Goal: Task Accomplishment & Management: Manage account settings

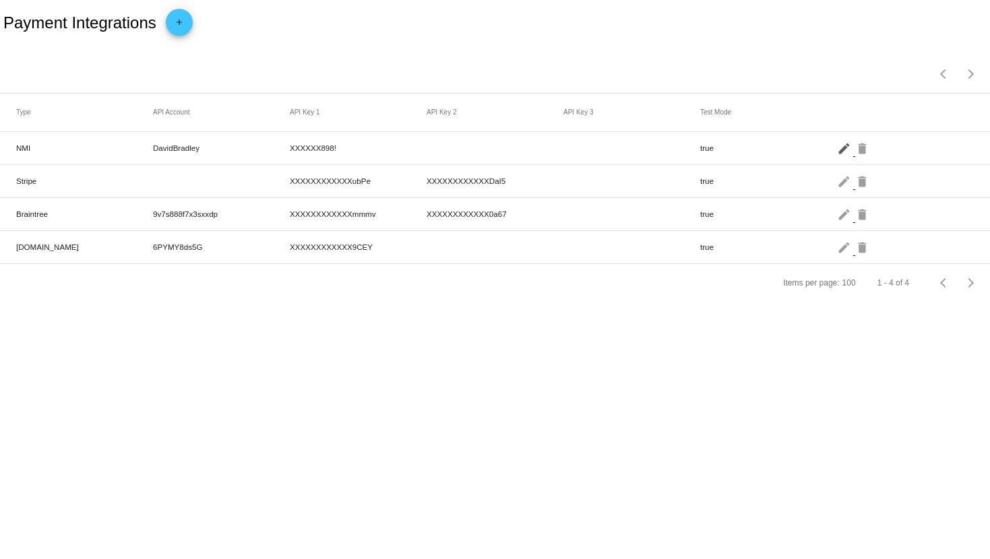
click at [847, 148] on mat-icon "edit" at bounding box center [845, 148] width 16 height 21
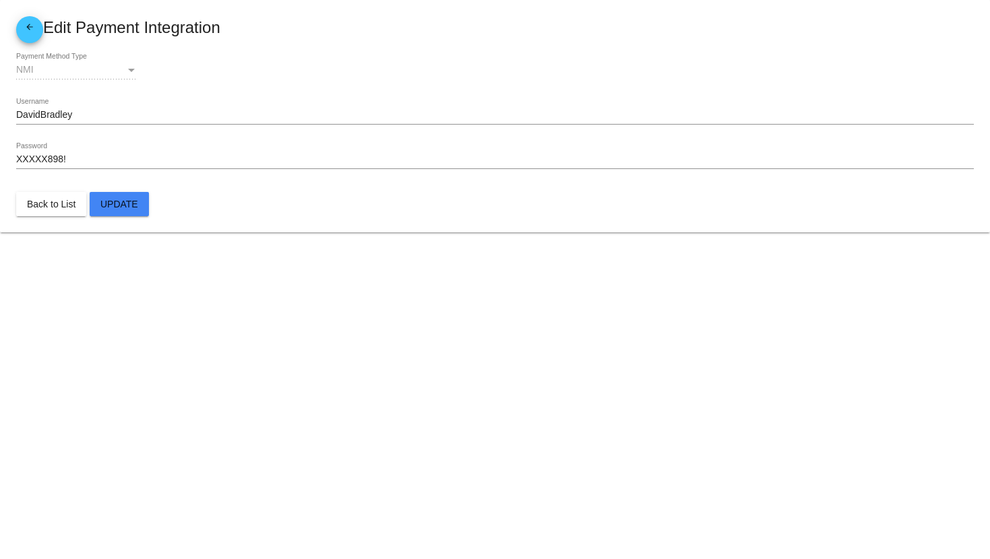
click at [27, 27] on mat-icon "arrow_back" at bounding box center [30, 30] width 16 height 16
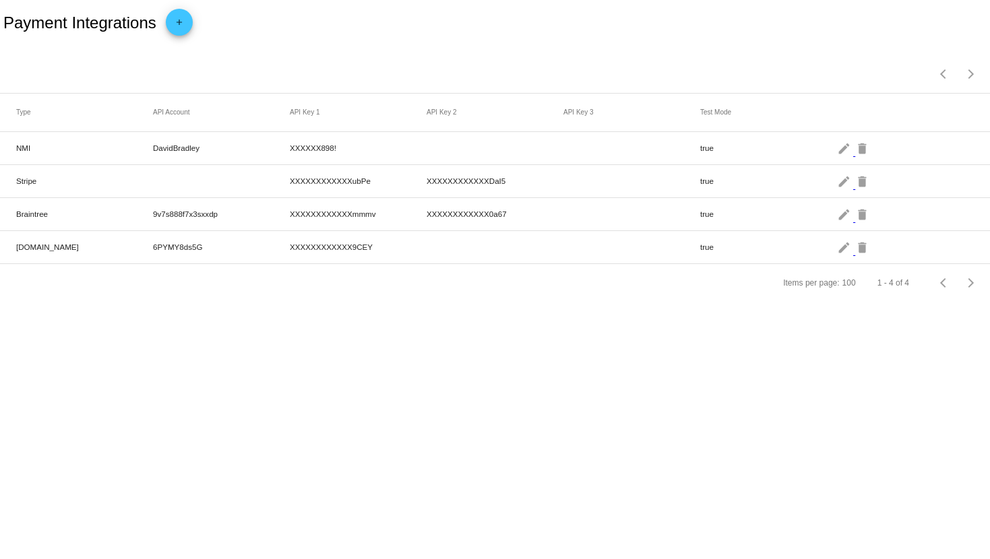
click at [845, 217] on mat-icon "edit" at bounding box center [845, 214] width 16 height 21
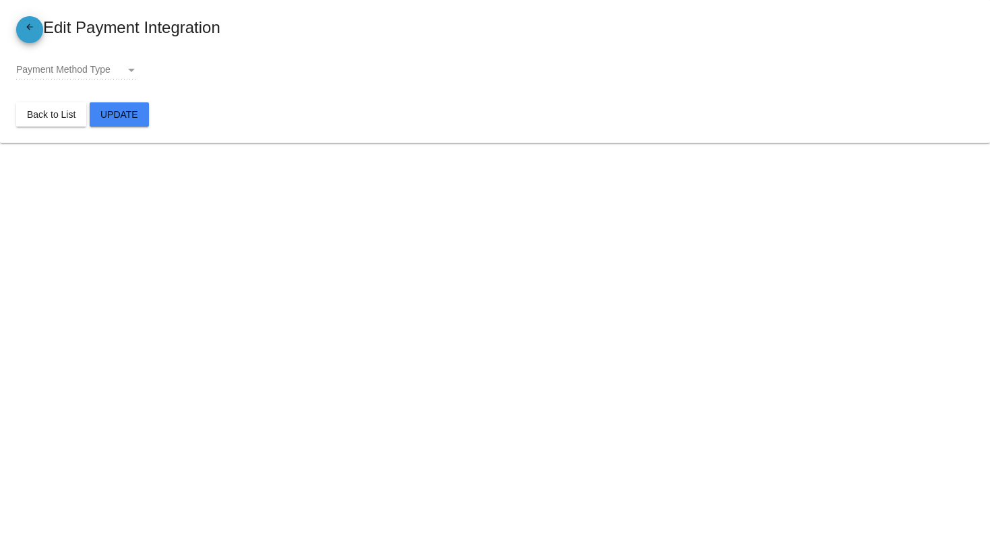
click at [30, 38] on mat-icon "arrow_back" at bounding box center [30, 30] width 16 height 16
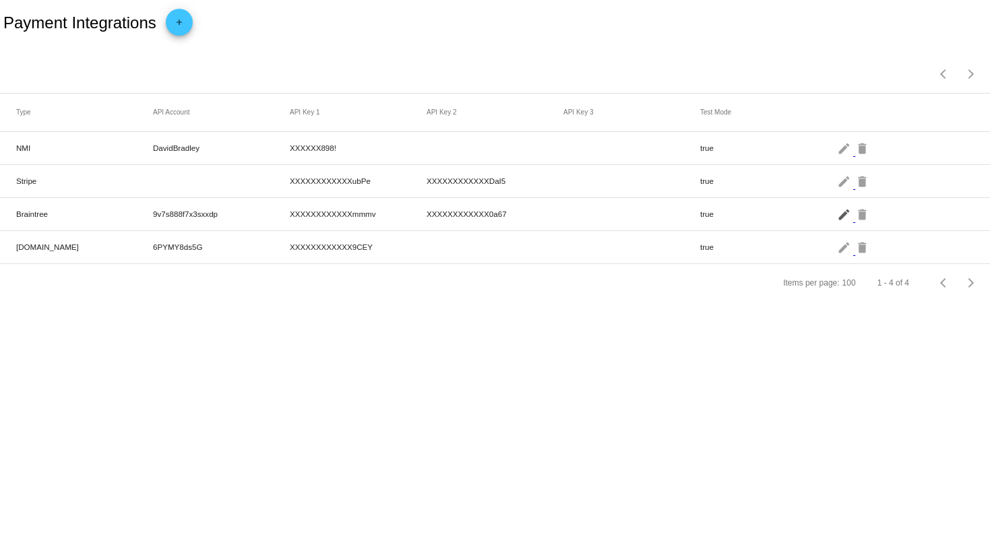
click at [844, 216] on mat-icon "edit" at bounding box center [845, 214] width 16 height 21
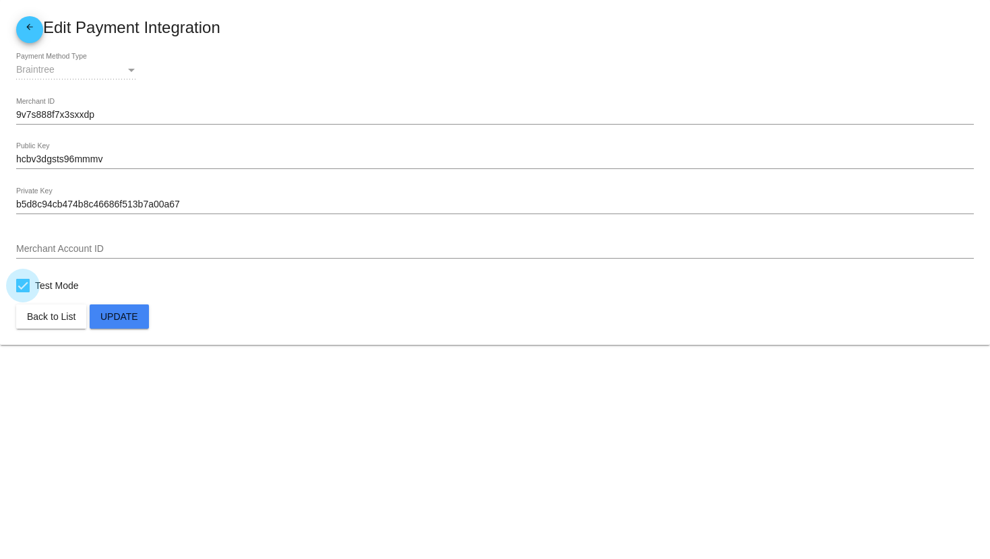
click at [22, 283] on div at bounding box center [22, 285] width 13 height 13
click at [22, 293] on input "Test Mode" at bounding box center [22, 293] width 1 height 1
checkbox input "false"
click at [140, 315] on button "Update" at bounding box center [119, 317] width 59 height 24
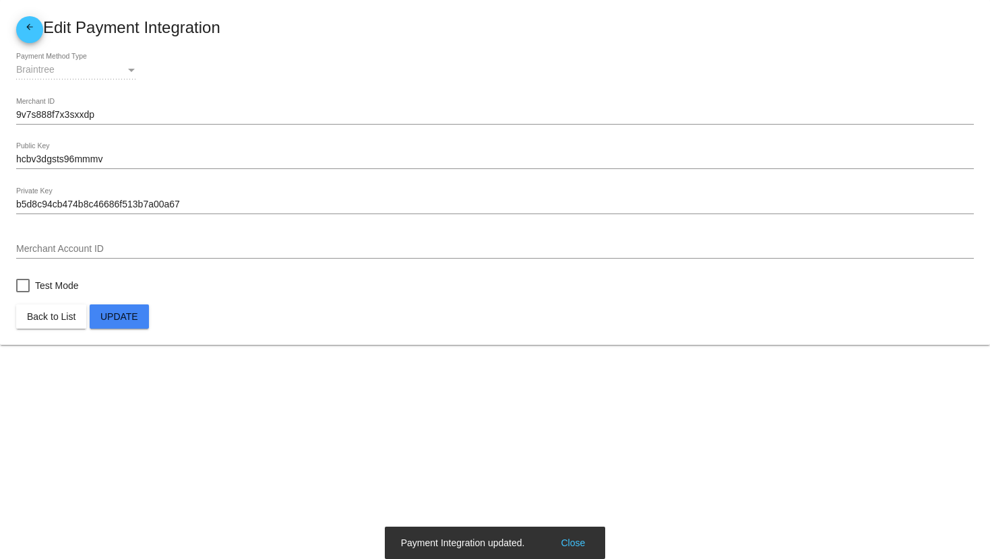
click at [26, 33] on mat-icon "arrow_back" at bounding box center [30, 30] width 16 height 16
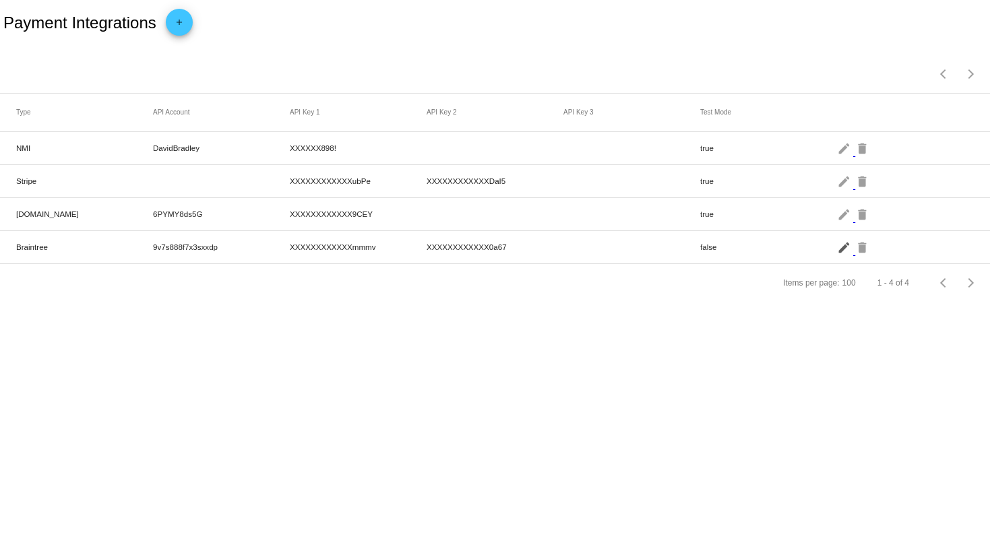
click at [844, 250] on mat-icon "edit" at bounding box center [845, 247] width 16 height 21
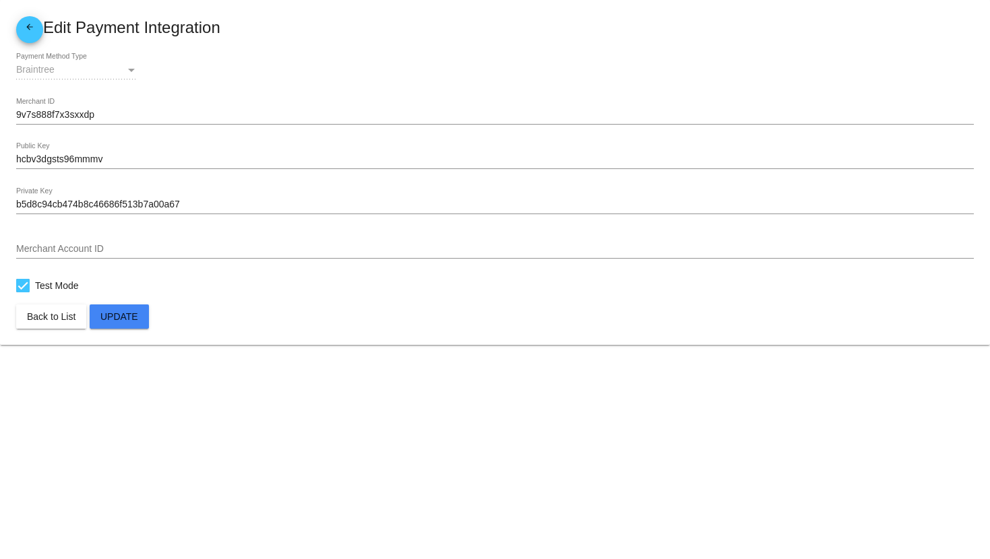
click at [27, 285] on div at bounding box center [22, 285] width 13 height 13
click at [23, 293] on input "Test Mode" at bounding box center [22, 293] width 1 height 1
checkbox input "false"
click at [122, 315] on span "Update" at bounding box center [119, 316] width 38 height 11
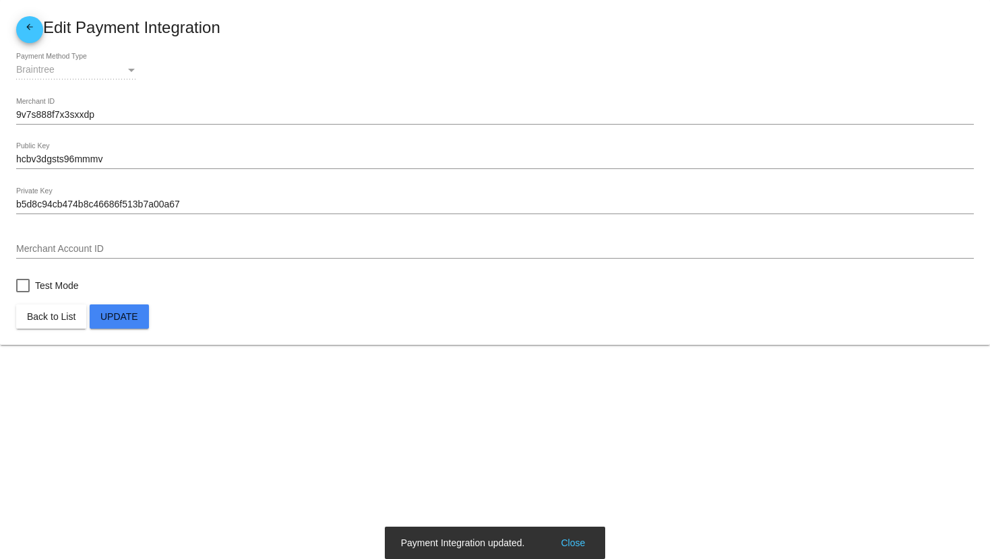
click at [31, 32] on mat-icon "arrow_back" at bounding box center [30, 30] width 16 height 16
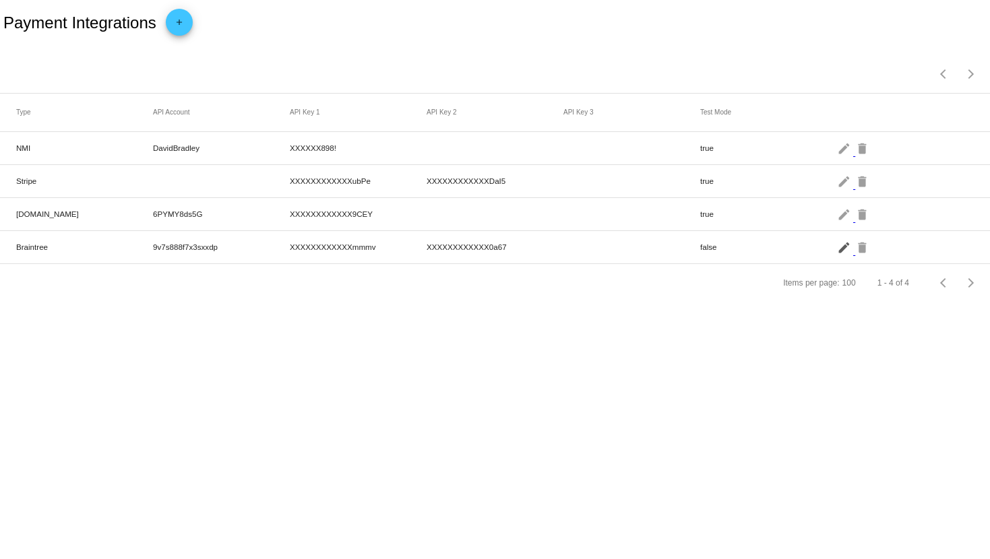
click at [839, 254] on mat-icon "edit" at bounding box center [845, 247] width 16 height 21
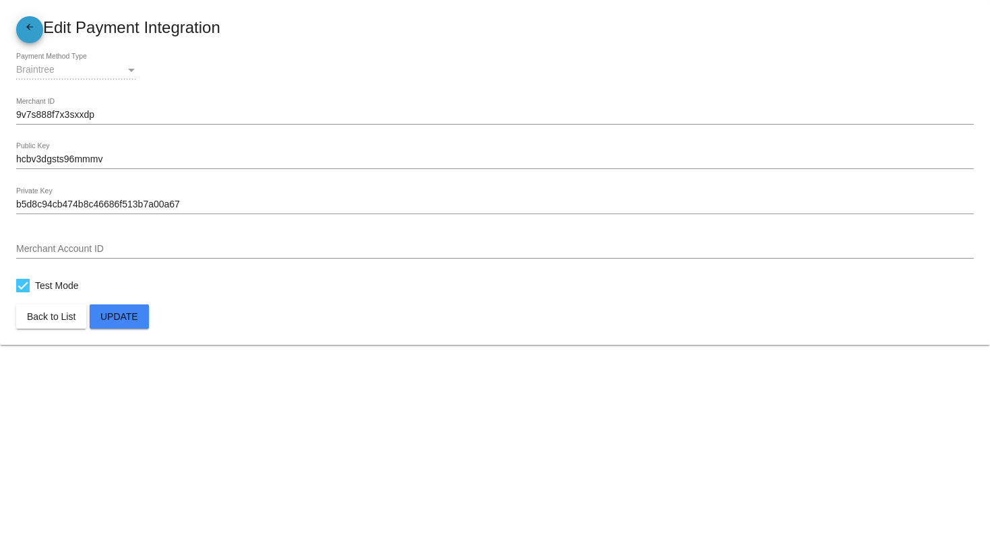
click at [35, 27] on mat-icon "arrow_back" at bounding box center [30, 30] width 16 height 16
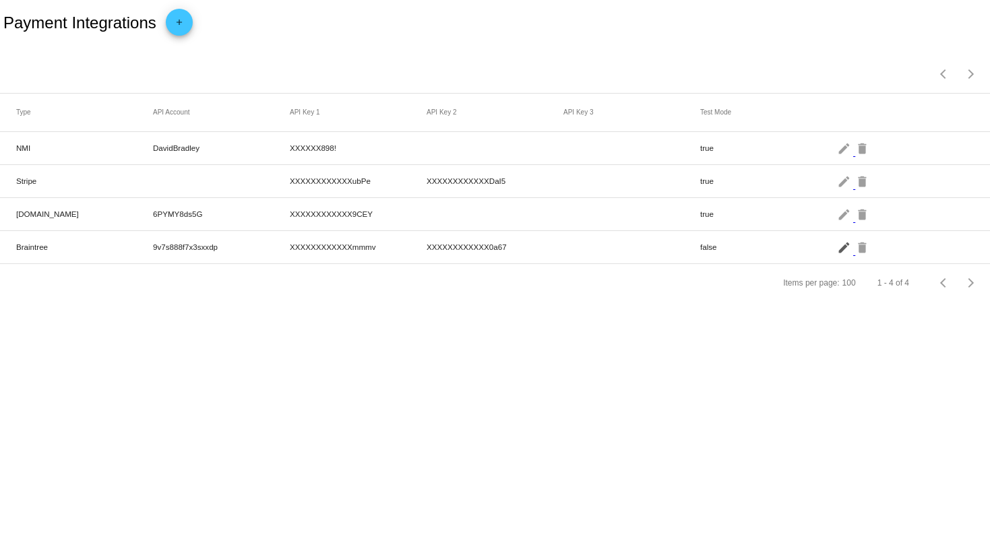
click at [837, 251] on mat-icon "edit" at bounding box center [845, 247] width 16 height 21
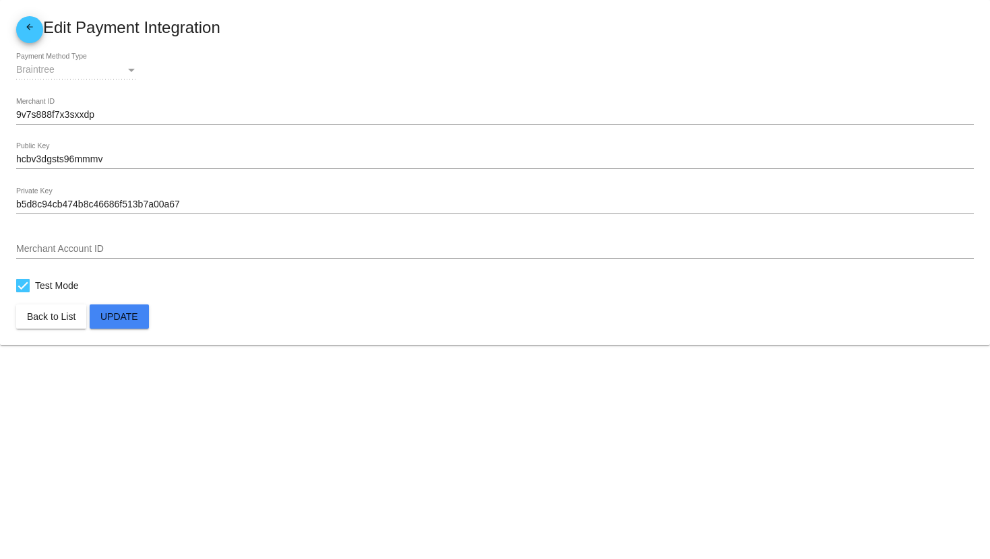
click at [38, 282] on span "Test Mode" at bounding box center [57, 286] width 44 height 16
click at [23, 293] on input "Test Mode" at bounding box center [22, 293] width 1 height 1
click at [38, 282] on span "Test Mode" at bounding box center [57, 286] width 44 height 16
click at [23, 293] on input "Test Mode" at bounding box center [22, 293] width 1 height 1
click at [38, 282] on span "Test Mode" at bounding box center [57, 286] width 44 height 16
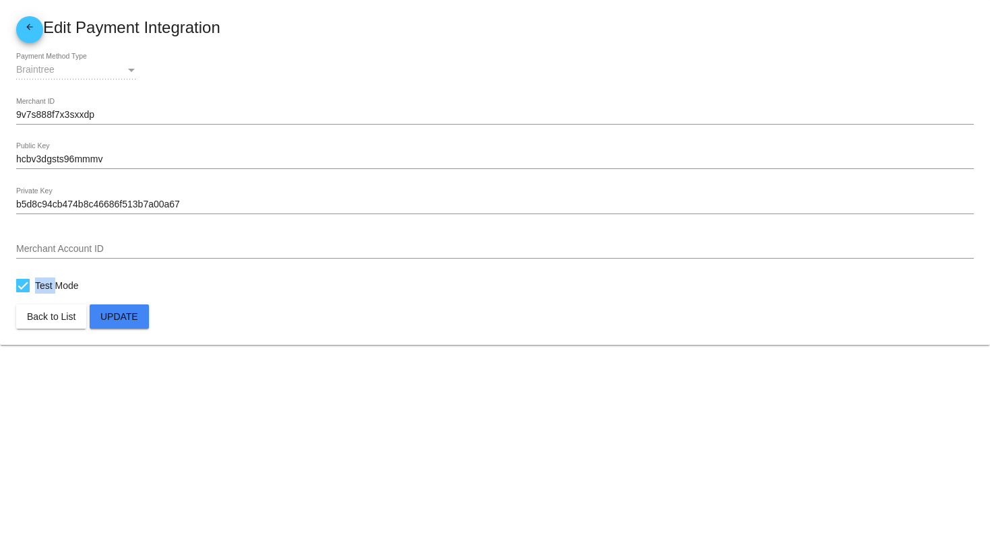
click at [23, 293] on input "Test Mode" at bounding box center [22, 293] width 1 height 1
checkbox input "false"
click at [116, 311] on button "Update" at bounding box center [119, 317] width 59 height 24
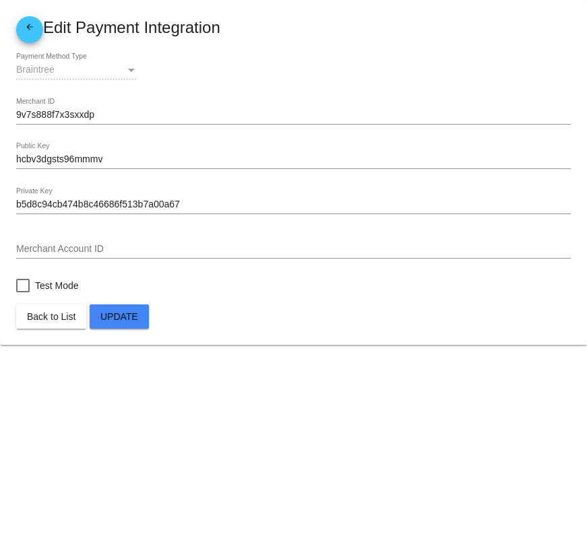
click at [124, 309] on button "Update" at bounding box center [119, 317] width 59 height 24
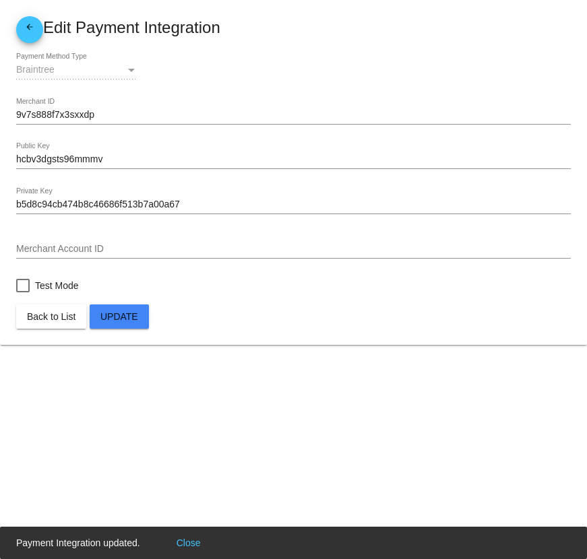
click at [30, 29] on mat-icon "arrow_back" at bounding box center [30, 30] width 16 height 16
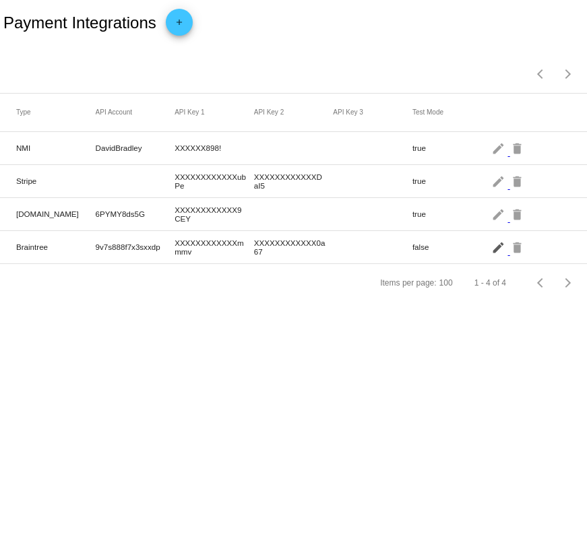
click at [496, 249] on mat-icon "edit" at bounding box center [499, 247] width 16 height 21
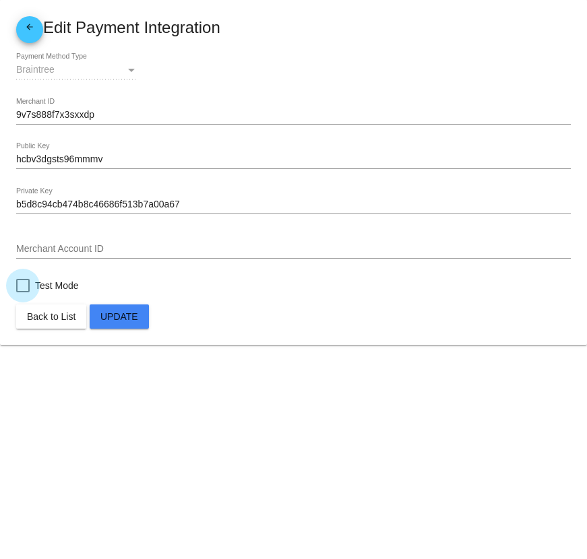
click at [28, 293] on div at bounding box center [22, 285] width 13 height 13
click at [23, 293] on input "Test Mode" at bounding box center [22, 293] width 1 height 1
checkbox input "true"
click at [128, 319] on span "Update" at bounding box center [119, 316] width 38 height 11
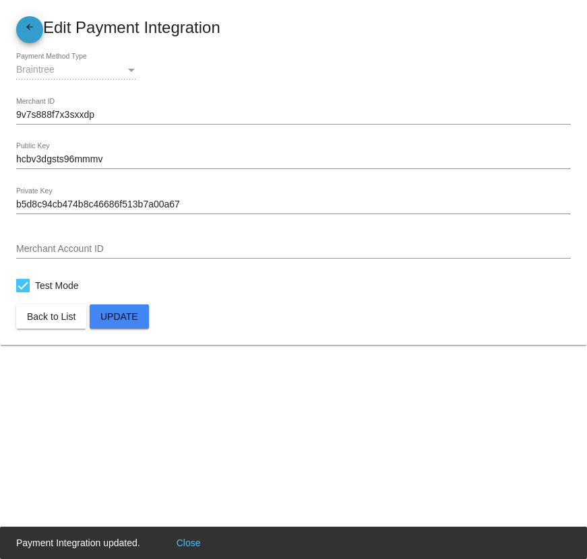
click at [32, 39] on span "arrow_back" at bounding box center [30, 30] width 16 height 28
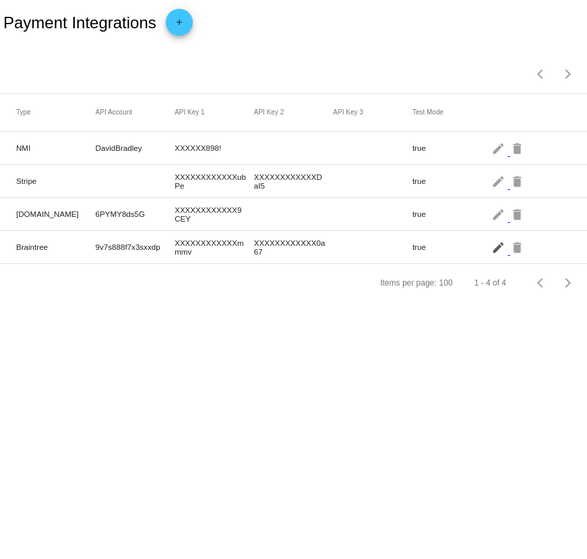
click at [498, 246] on mat-icon "edit" at bounding box center [499, 247] width 16 height 21
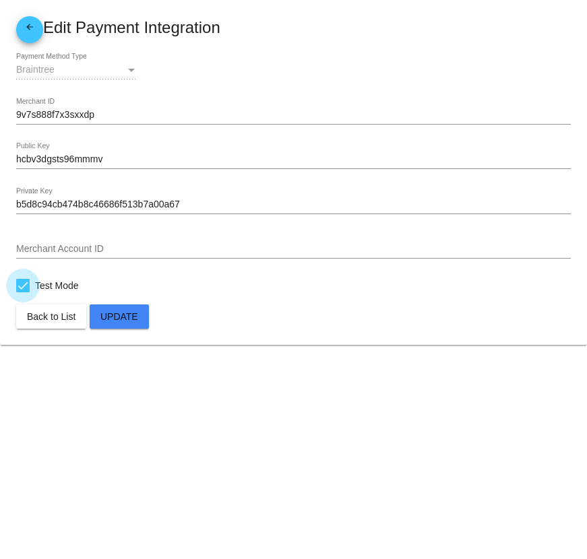
click at [27, 287] on div at bounding box center [22, 285] width 13 height 13
click at [23, 293] on input "Test Mode" at bounding box center [22, 293] width 1 height 1
checkbox input "false"
click at [129, 324] on button "Update" at bounding box center [119, 317] width 59 height 24
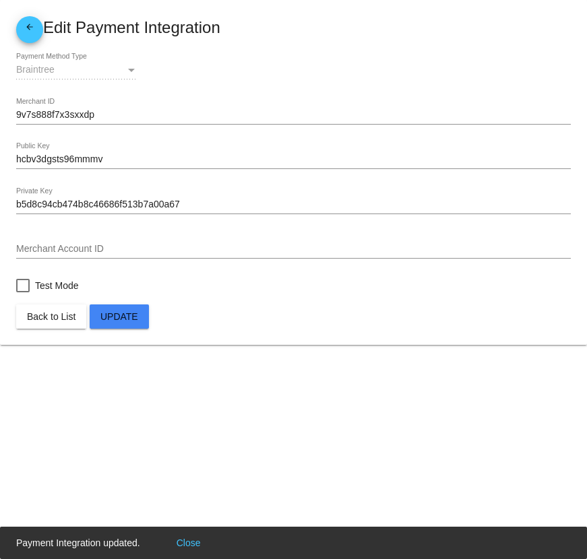
click at [26, 20] on span "arrow_back" at bounding box center [30, 30] width 16 height 28
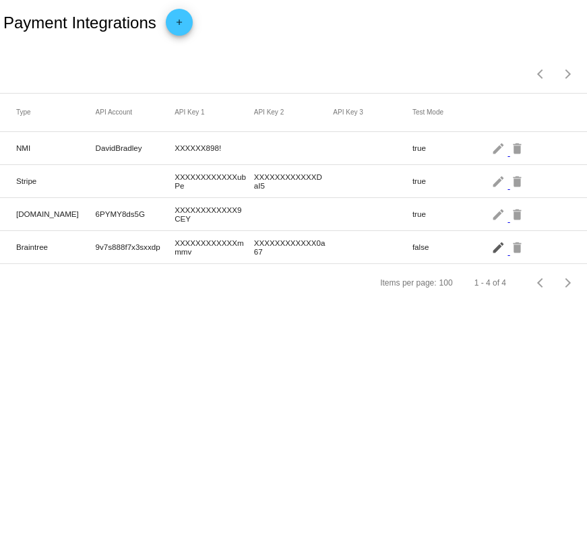
click at [504, 250] on mat-icon "edit" at bounding box center [499, 247] width 16 height 21
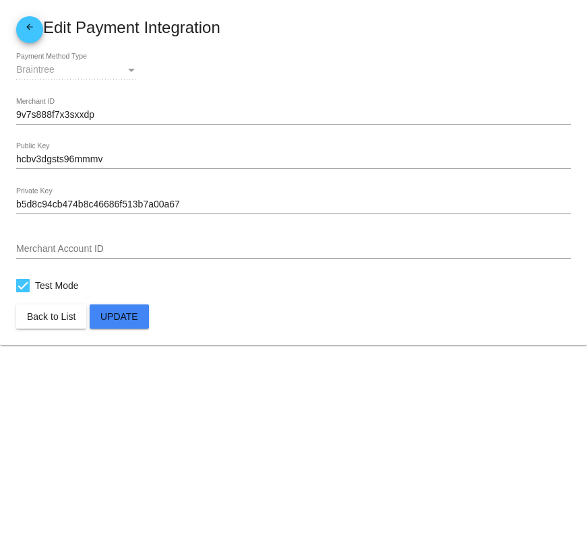
click at [19, 24] on link "arrow_back" at bounding box center [29, 29] width 27 height 27
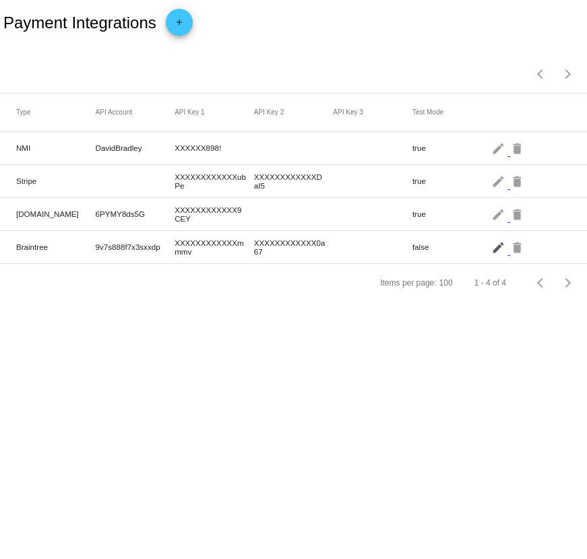
click at [501, 253] on mat-icon "edit" at bounding box center [499, 247] width 16 height 21
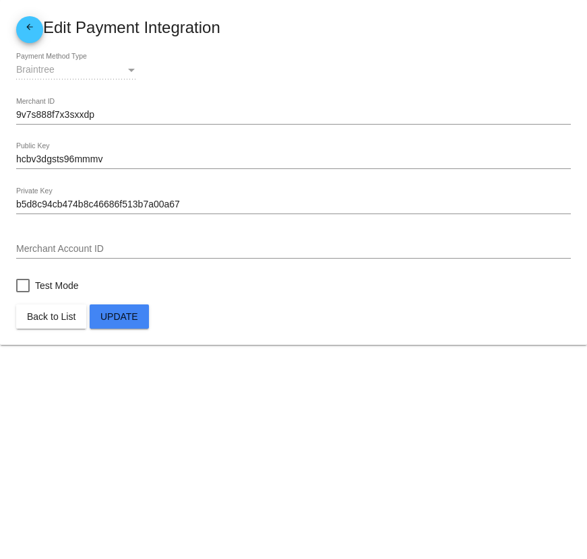
click at [26, 285] on div at bounding box center [22, 285] width 13 height 13
click at [23, 293] on input "Test Mode" at bounding box center [22, 293] width 1 height 1
checkbox input "true"
click at [135, 324] on button "Update" at bounding box center [119, 317] width 59 height 24
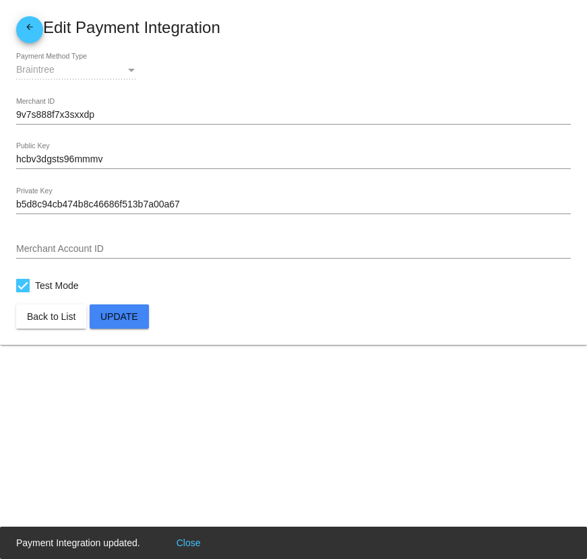
click at [32, 30] on mat-icon "arrow_back" at bounding box center [30, 30] width 16 height 16
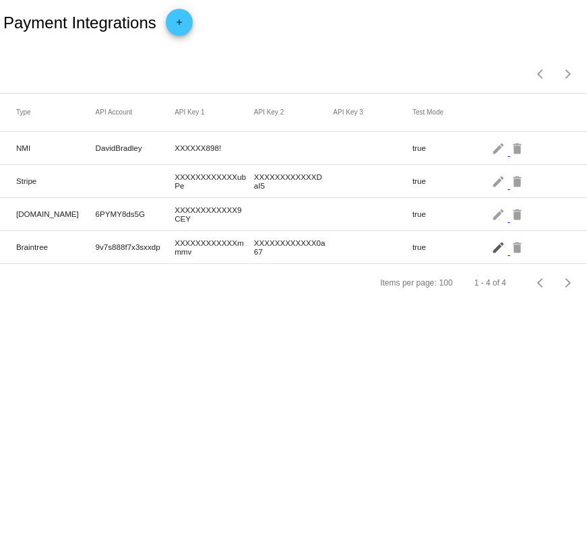
click at [496, 247] on mat-icon "edit" at bounding box center [499, 247] width 16 height 21
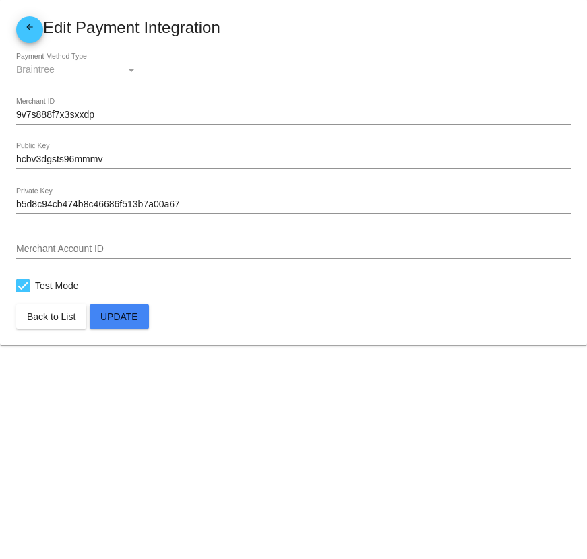
click at [32, 34] on mat-icon "arrow_back" at bounding box center [30, 30] width 16 height 16
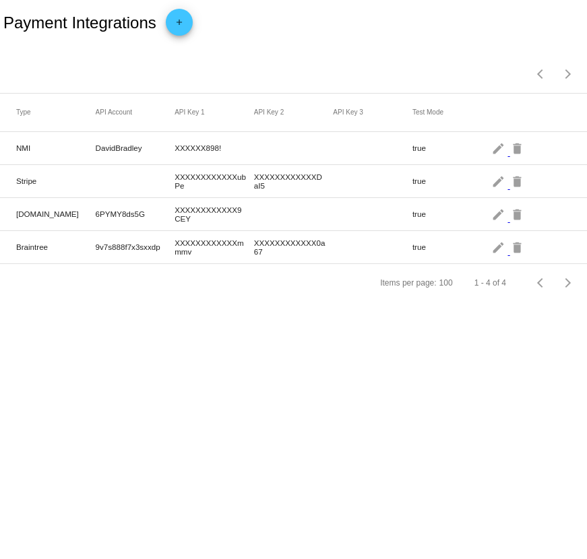
click at [506, 257] on mat-cell "edit delete" at bounding box center [531, 247] width 80 height 28
click at [499, 253] on mat-icon "edit" at bounding box center [499, 247] width 16 height 21
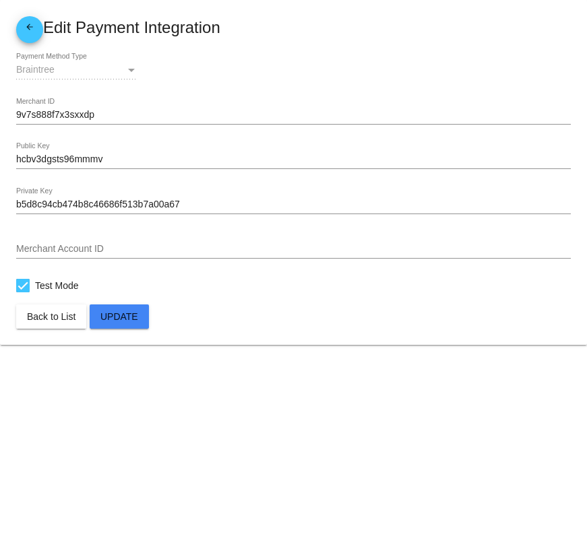
click at [22, 285] on div at bounding box center [22, 285] width 13 height 13
click at [22, 293] on input "Test Mode" at bounding box center [22, 293] width 1 height 1
checkbox input "false"
click at [136, 320] on span "Update" at bounding box center [119, 316] width 38 height 11
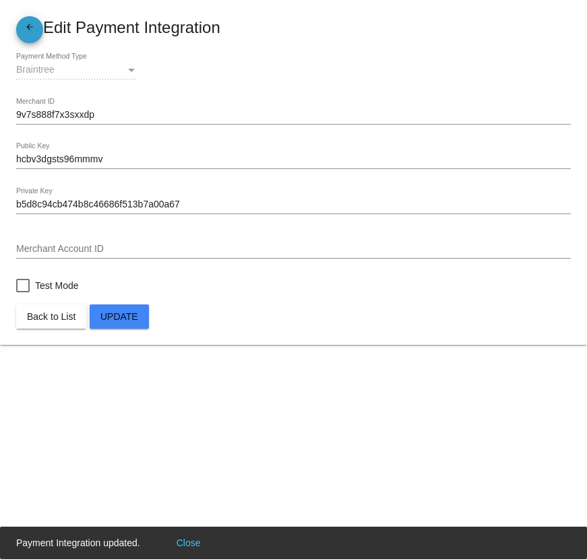
click at [36, 28] on mat-icon "arrow_back" at bounding box center [30, 30] width 16 height 16
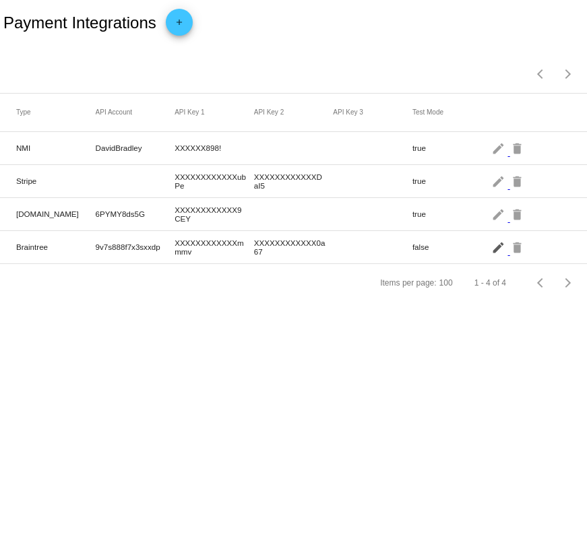
click at [495, 247] on mat-icon "edit" at bounding box center [499, 247] width 16 height 21
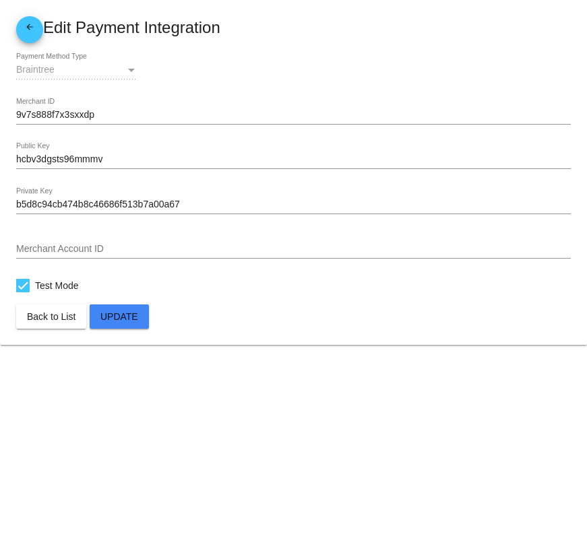
click at [32, 26] on mat-icon "arrow_back" at bounding box center [30, 30] width 16 height 16
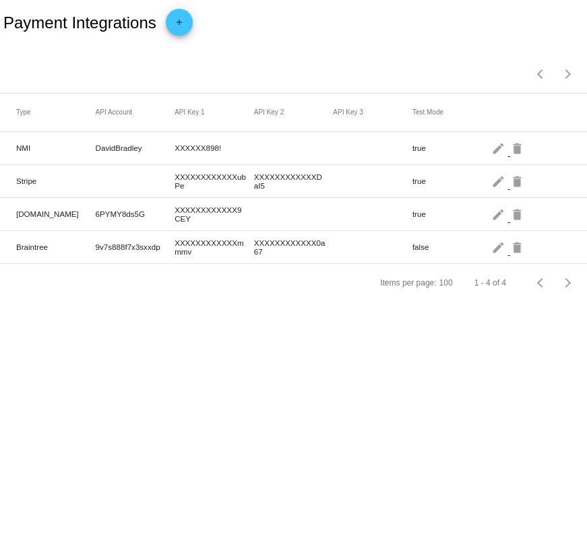
click at [497, 249] on mat-icon "edit" at bounding box center [499, 247] width 16 height 21
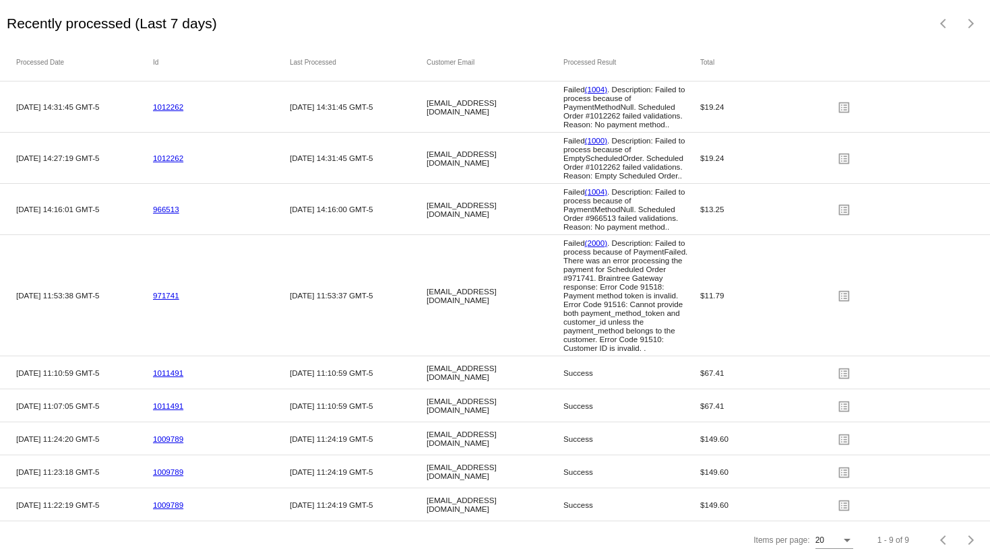
scroll to position [2128, 0]
